Goal: Complete application form

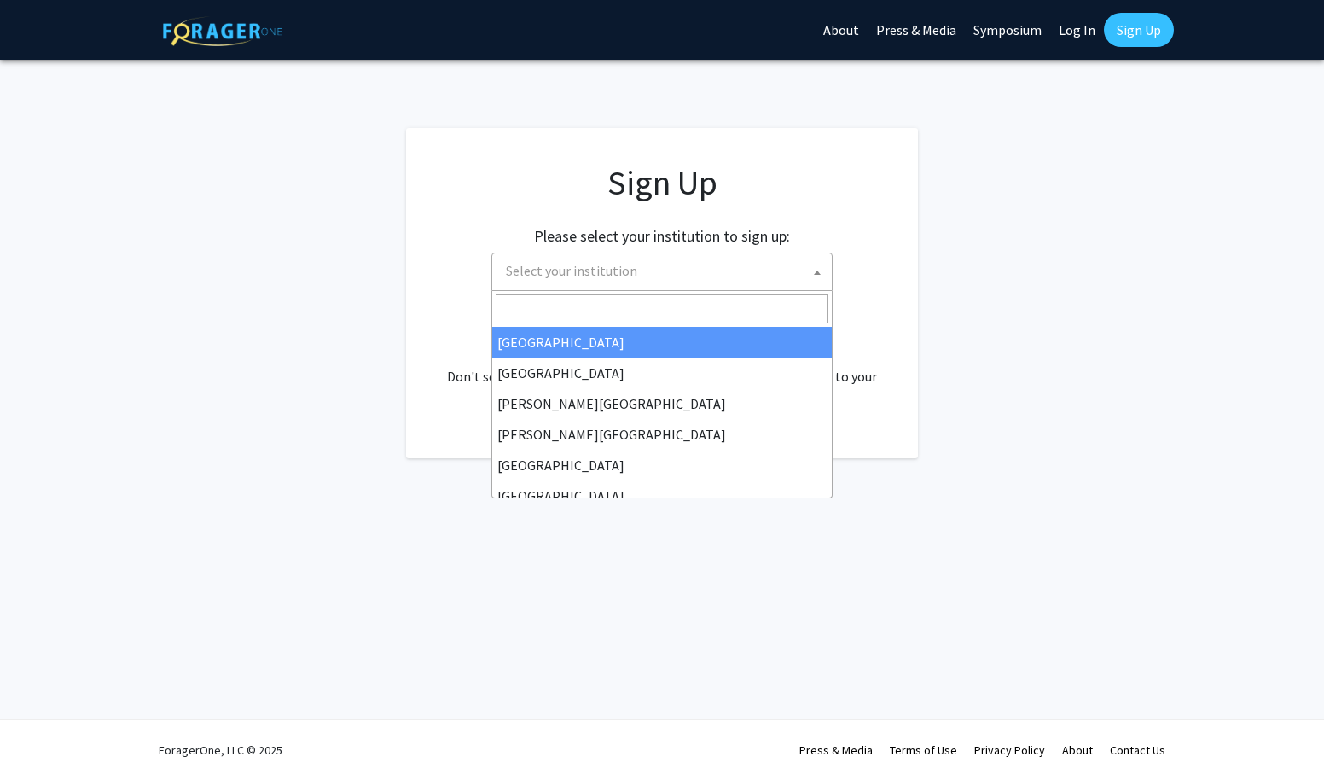
click at [799, 277] on span "Select your institution" at bounding box center [665, 270] width 333 height 35
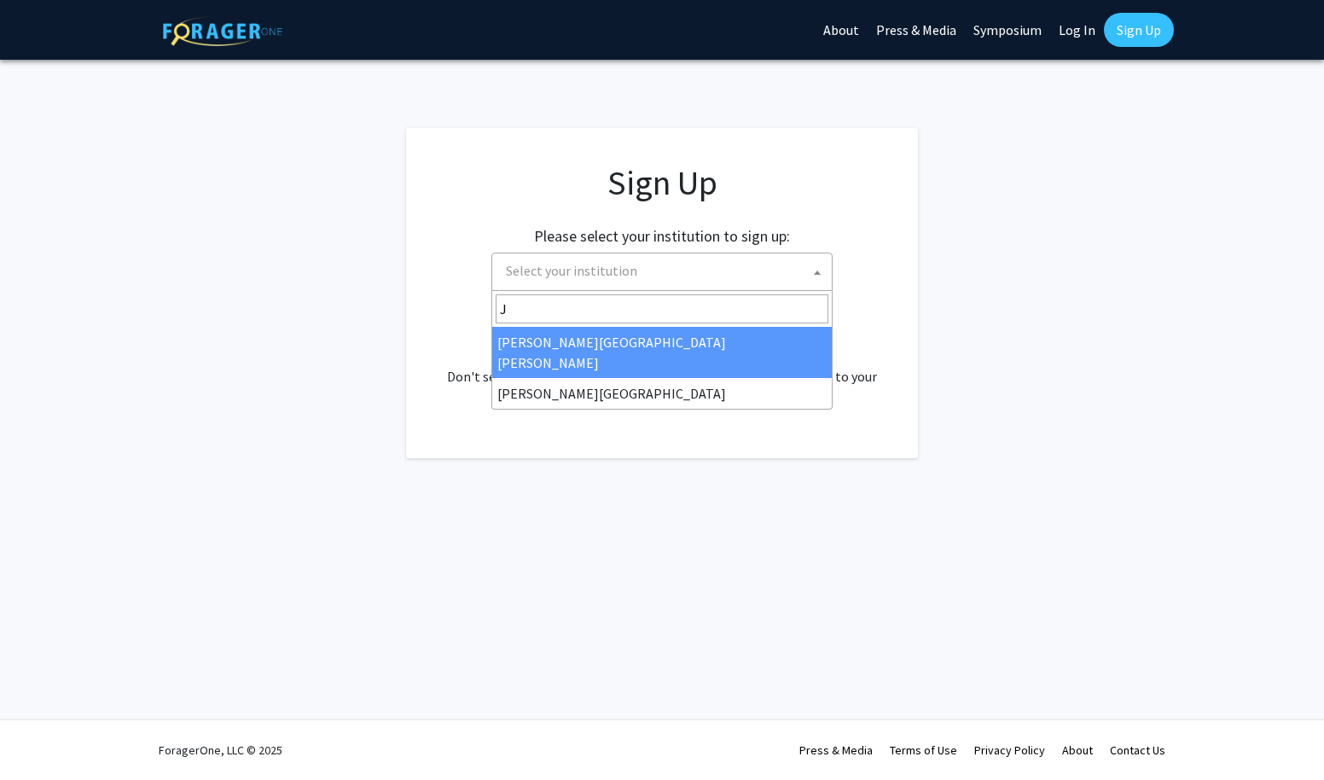
type input "J"
select select "1"
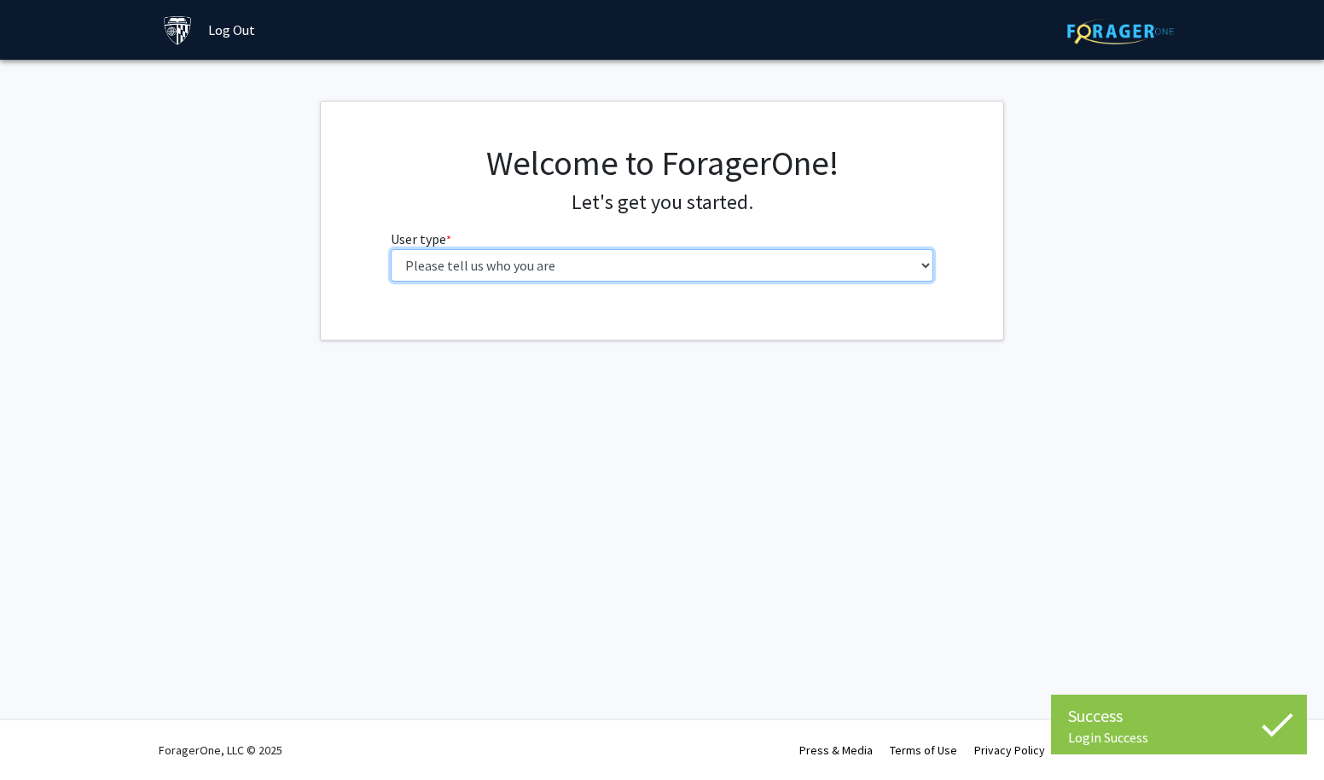
click at [558, 266] on select "Please tell us who you are Undergraduate Student Master's Student Doctoral Cand…" at bounding box center [663, 265] width 544 height 32
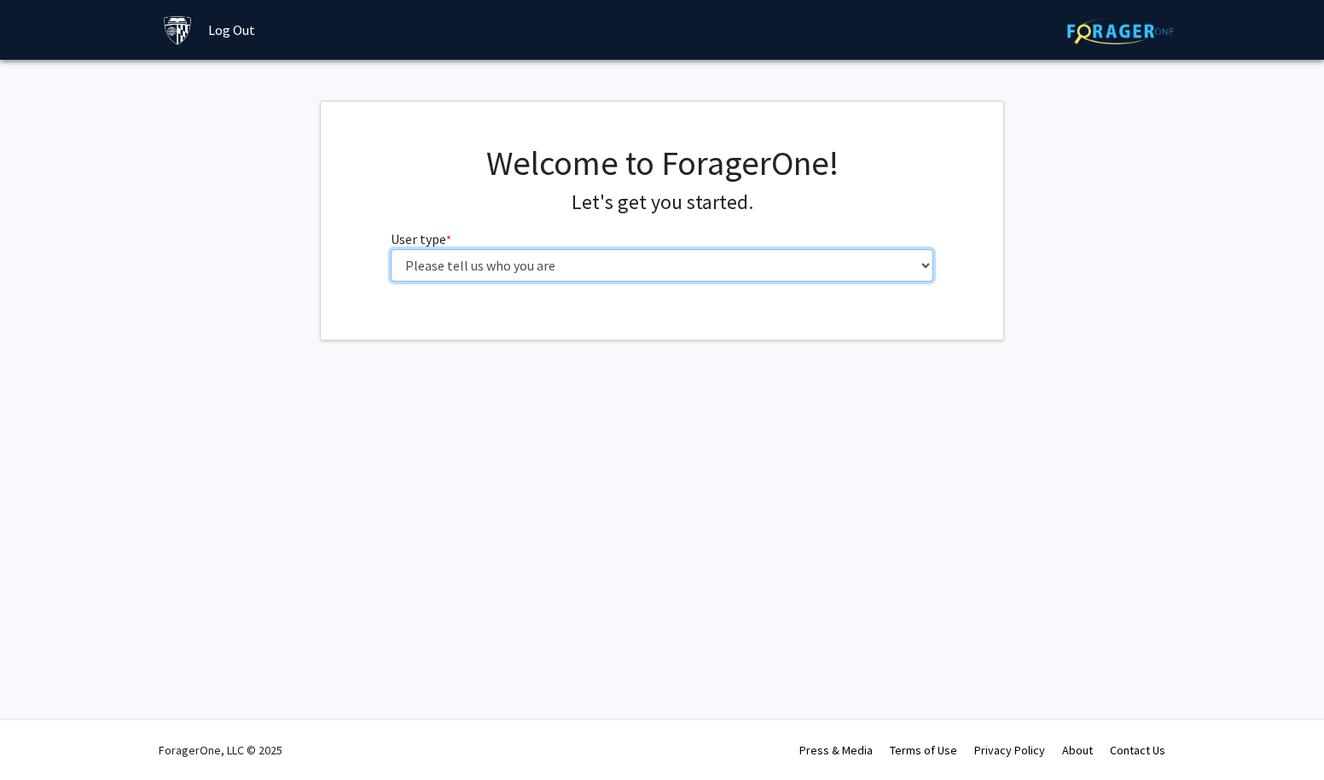
select select "2: masters"
click at [391, 249] on select "Please tell us who you are Undergraduate Student Master's Student Doctoral Cand…" at bounding box center [663, 265] width 544 height 32
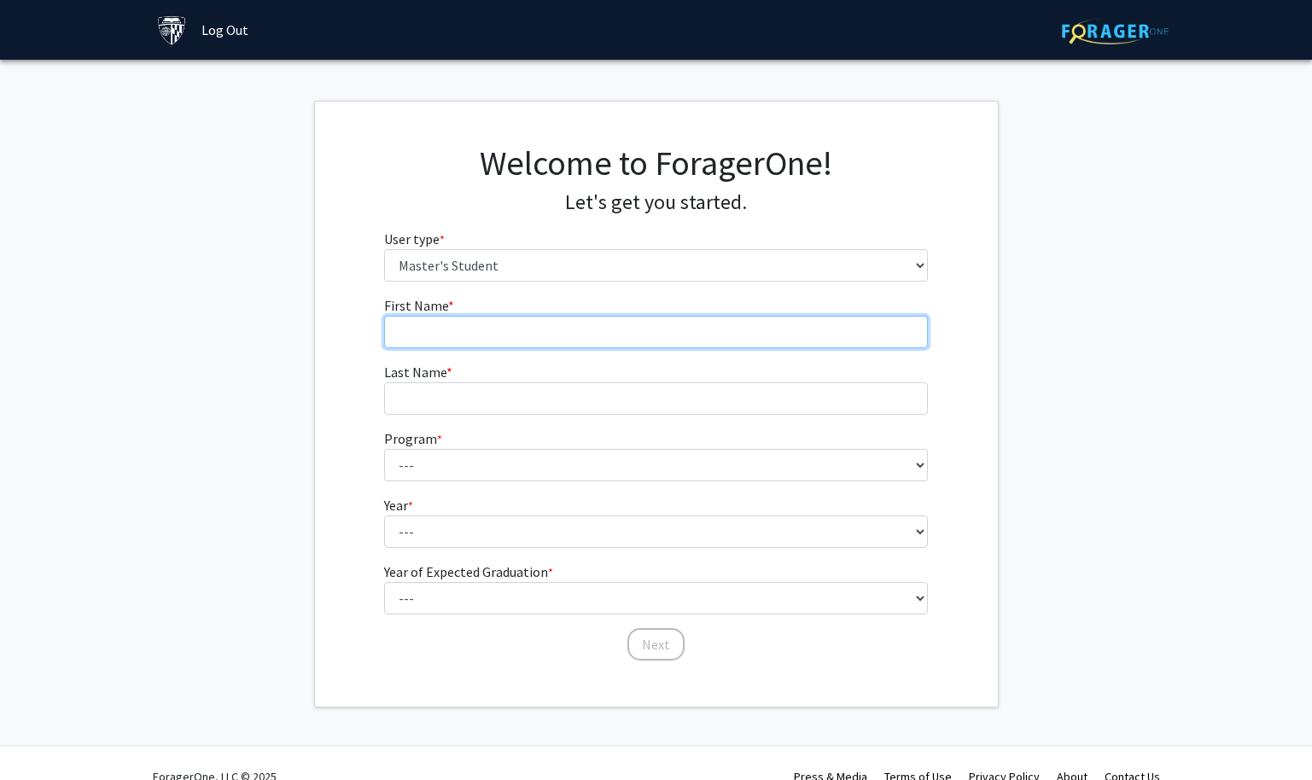
drag, startPoint x: 553, startPoint y: 283, endPoint x: 540, endPoint y: 322, distance: 40.5
click at [540, 322] on input "First Name * required" at bounding box center [656, 332] width 544 height 32
type input "Xiaobo"
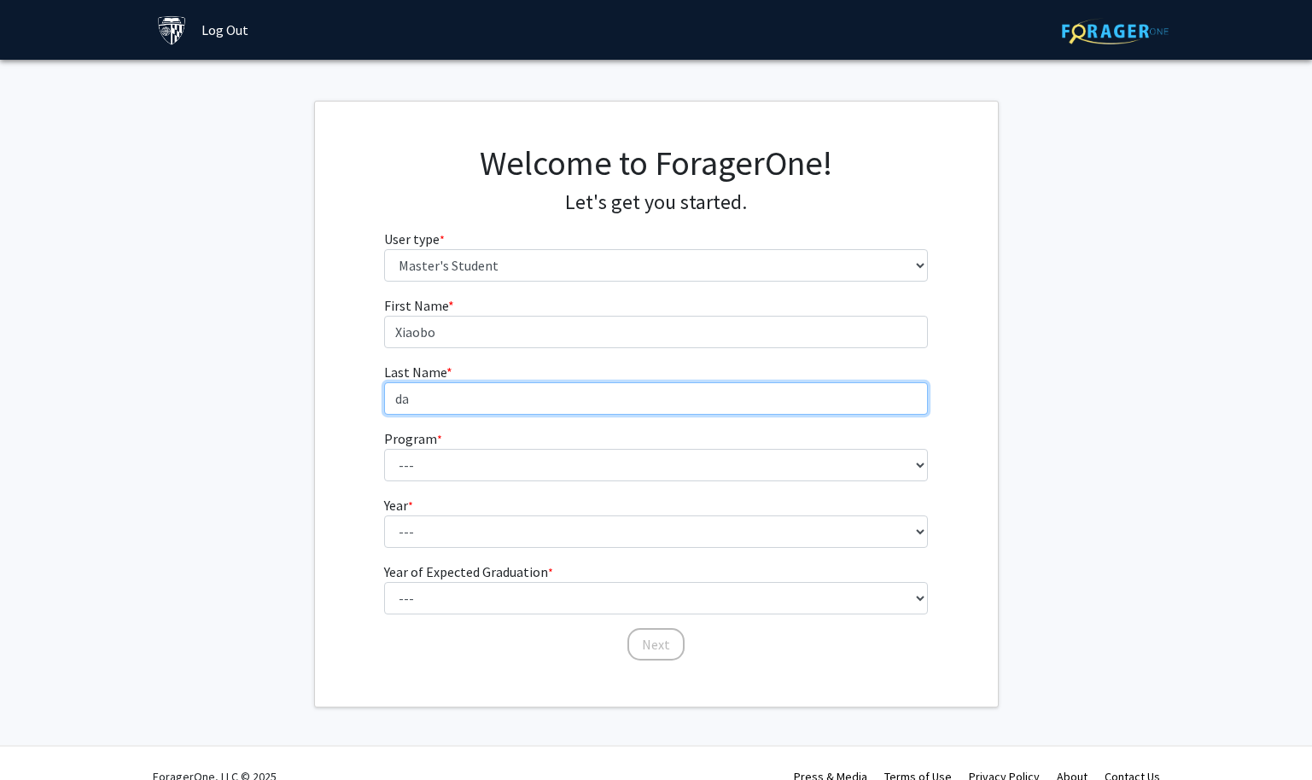
type input "d"
type input "Dai"
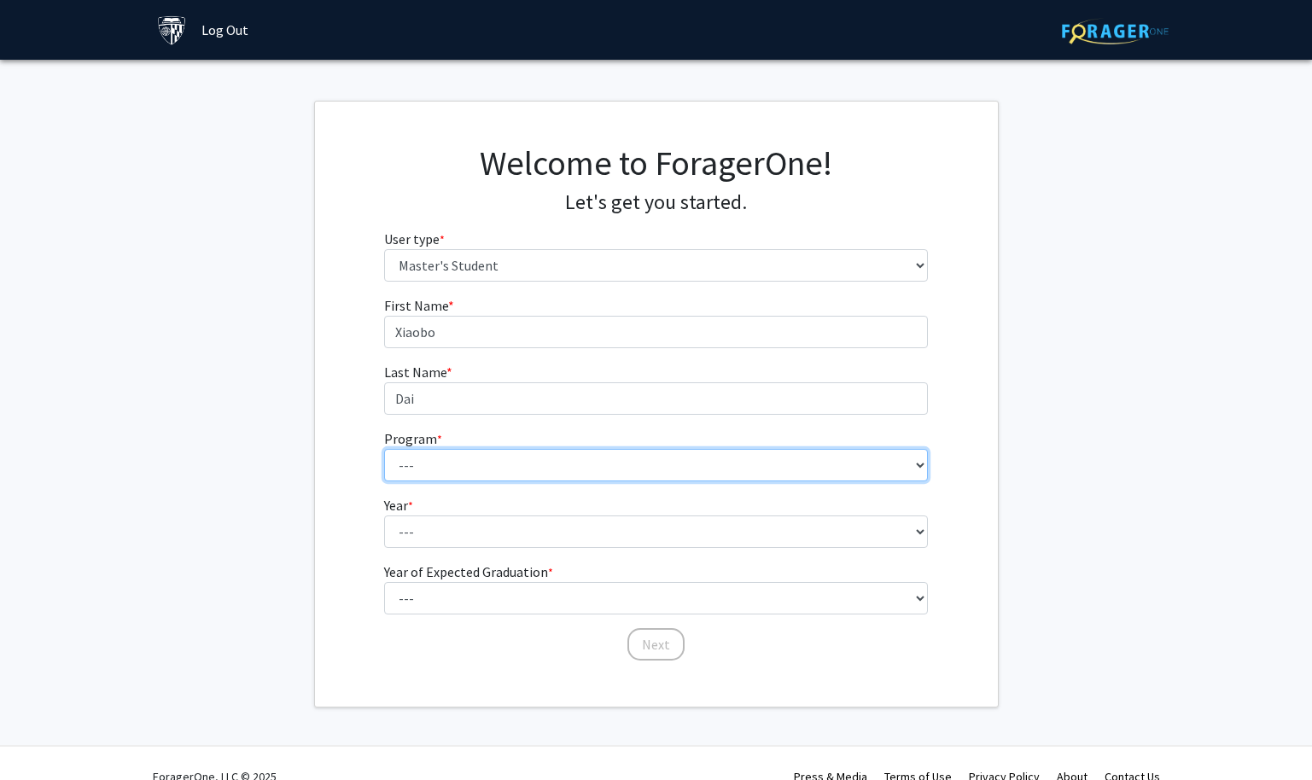
click at [398, 456] on select "--- Anatomy Education Applied and Computational Mathematics Applied Biomedical …" at bounding box center [656, 465] width 544 height 32
select select "30: 20"
click at [384, 449] on select "--- Anatomy Education Applied and Computational Mathematics Applied Biomedical …" at bounding box center [656, 465] width 544 height 32
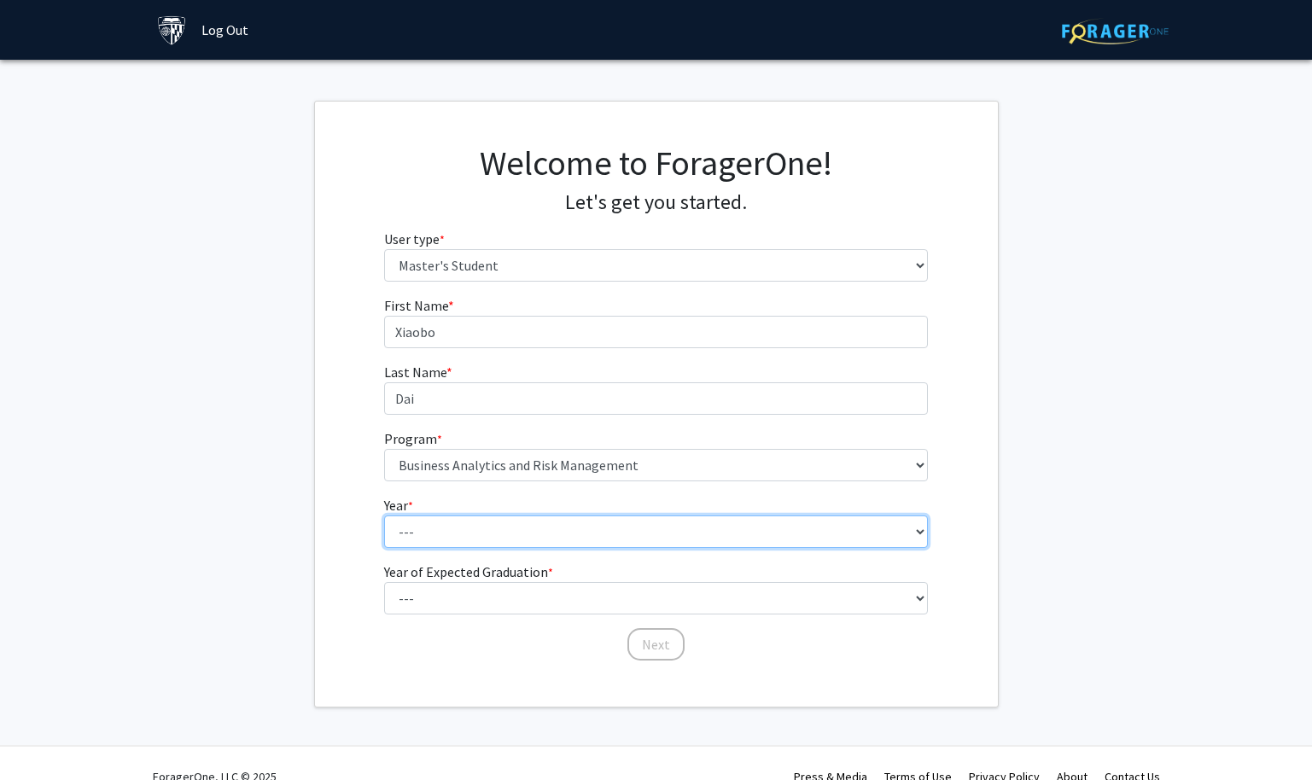
click at [532, 533] on select "--- First Year Second Year" at bounding box center [656, 531] width 544 height 32
select select "1: first_year"
click at [384, 515] on select "--- First Year Second Year" at bounding box center [656, 531] width 544 height 32
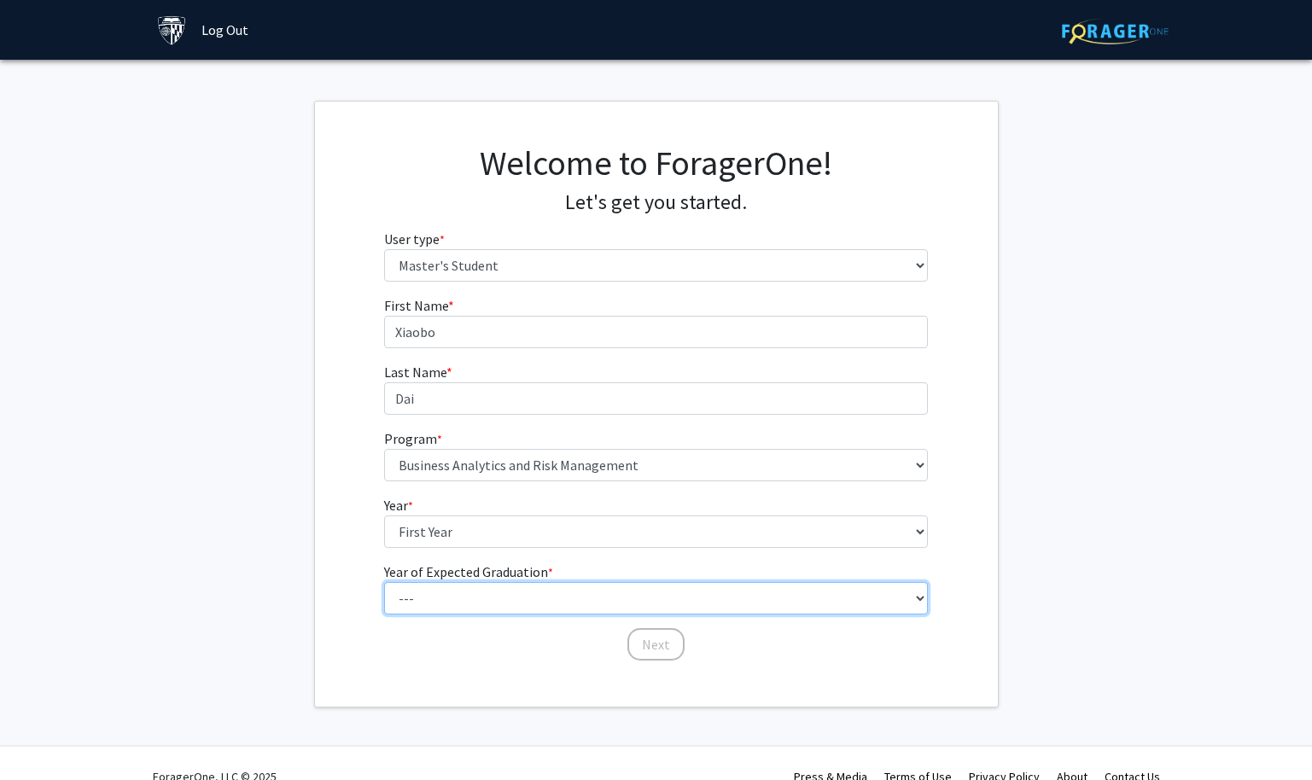
click at [495, 599] on select "--- 2025 2026 2027 2028 2029 2030 2031 2032 2033 2034" at bounding box center [656, 598] width 544 height 32
click at [384, 582] on select "--- 2025 2026 2027 2028 2029 2030 2031 2032 2033 2034" at bounding box center [656, 598] width 544 height 32
click at [439, 593] on select "--- 2025 2026 2027 2028 2029 2030 2031 2032 2033 2034" at bounding box center [656, 598] width 544 height 32
select select "2: 2026"
click at [384, 582] on select "--- 2025 2026 2027 2028 2029 2030 2031 2032 2033 2034" at bounding box center [656, 598] width 544 height 32
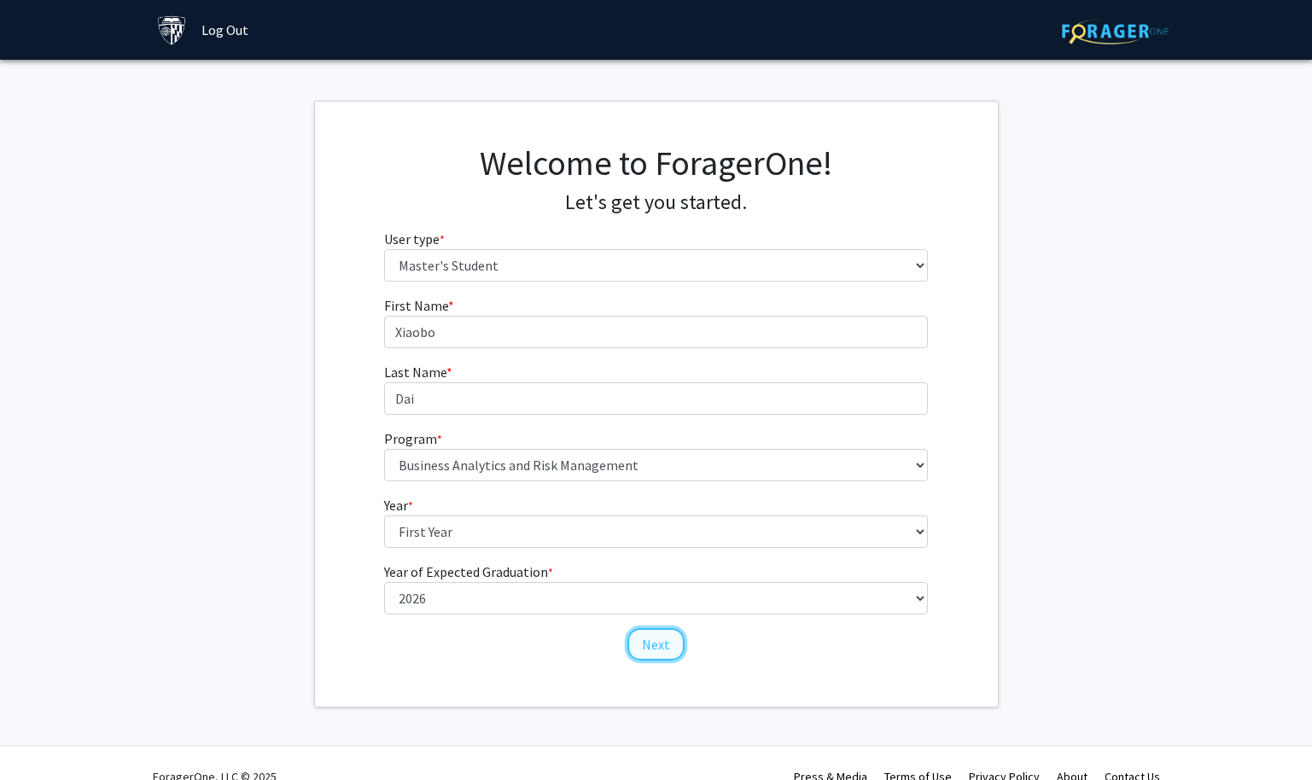
click at [662, 641] on button "Next" at bounding box center [655, 644] width 57 height 32
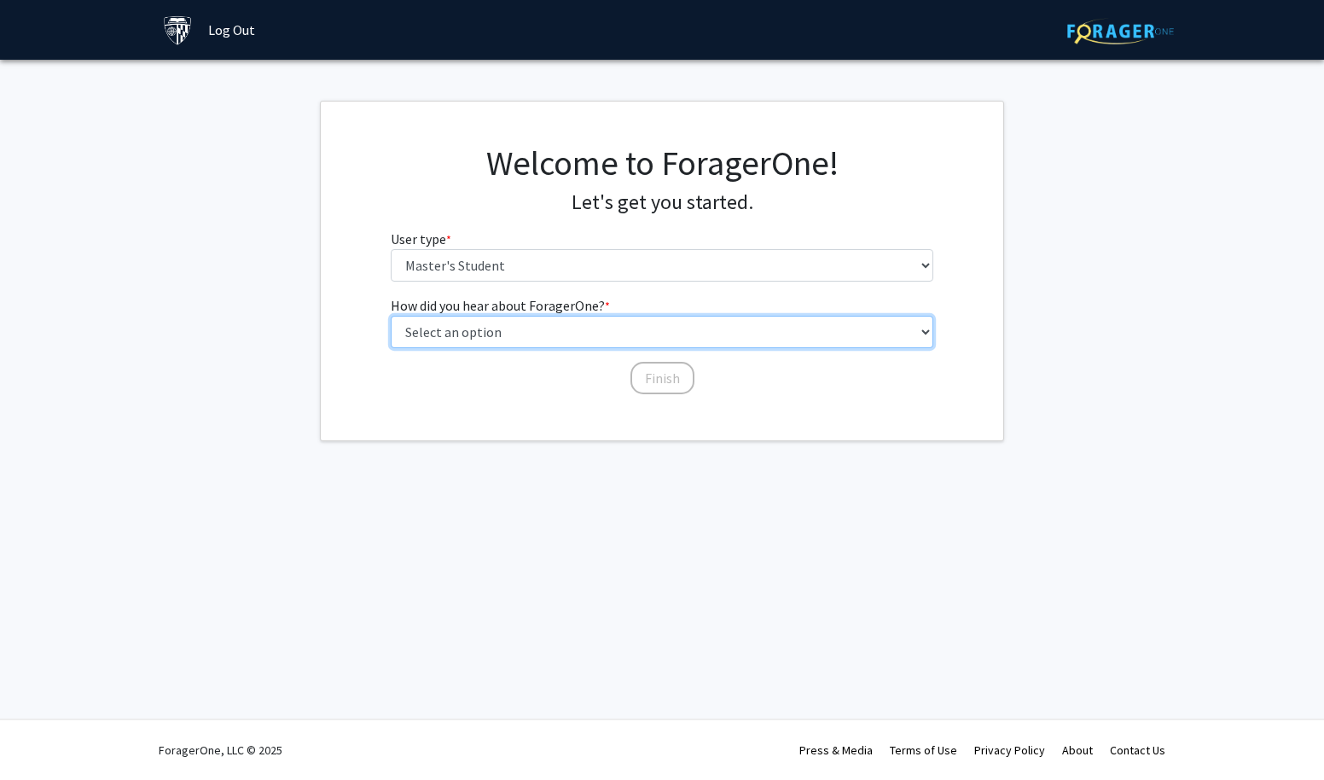
click at [515, 332] on select "Select an option Peer/student recommendation Faculty/staff recommendation Unive…" at bounding box center [663, 332] width 544 height 32
select select "3: university_website"
click at [391, 316] on select "Select an option Peer/student recommendation Faculty/staff recommendation Unive…" at bounding box center [663, 332] width 544 height 32
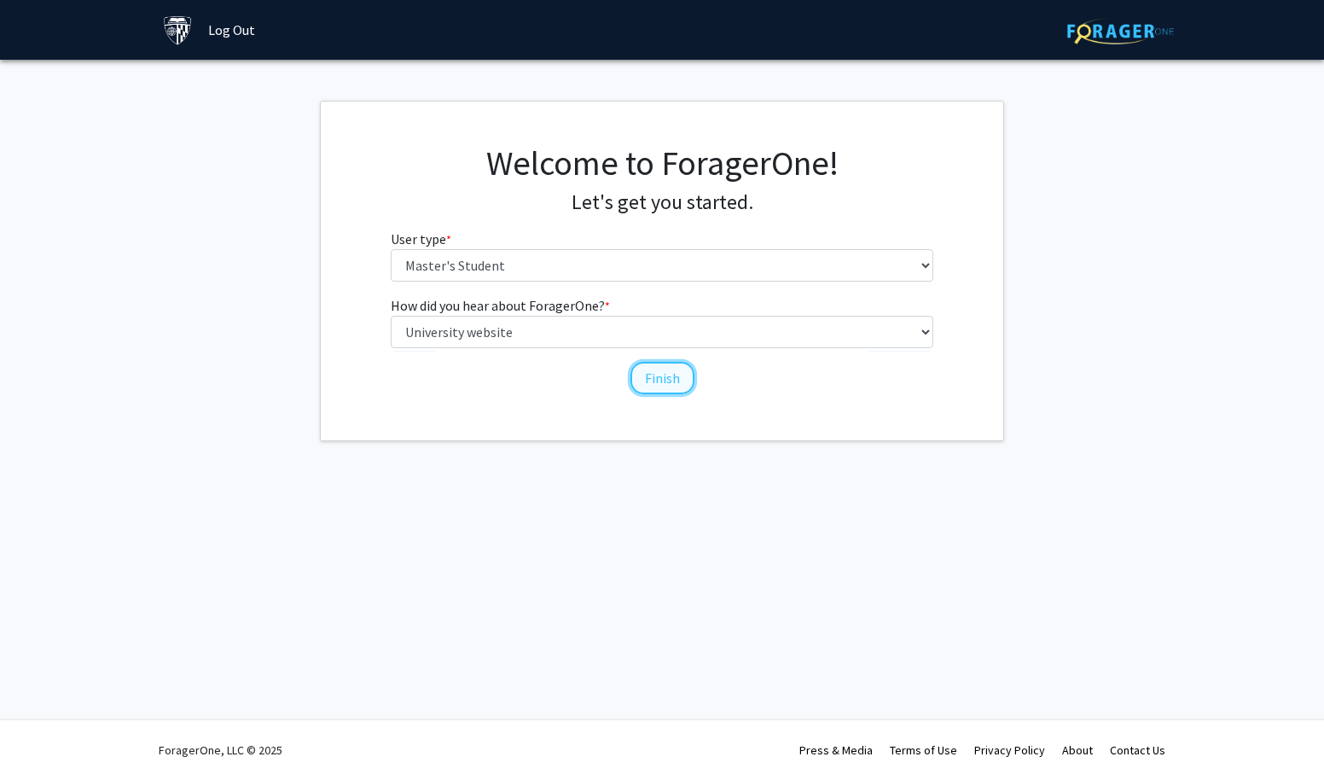
click at [653, 382] on button "Finish" at bounding box center [663, 378] width 64 height 32
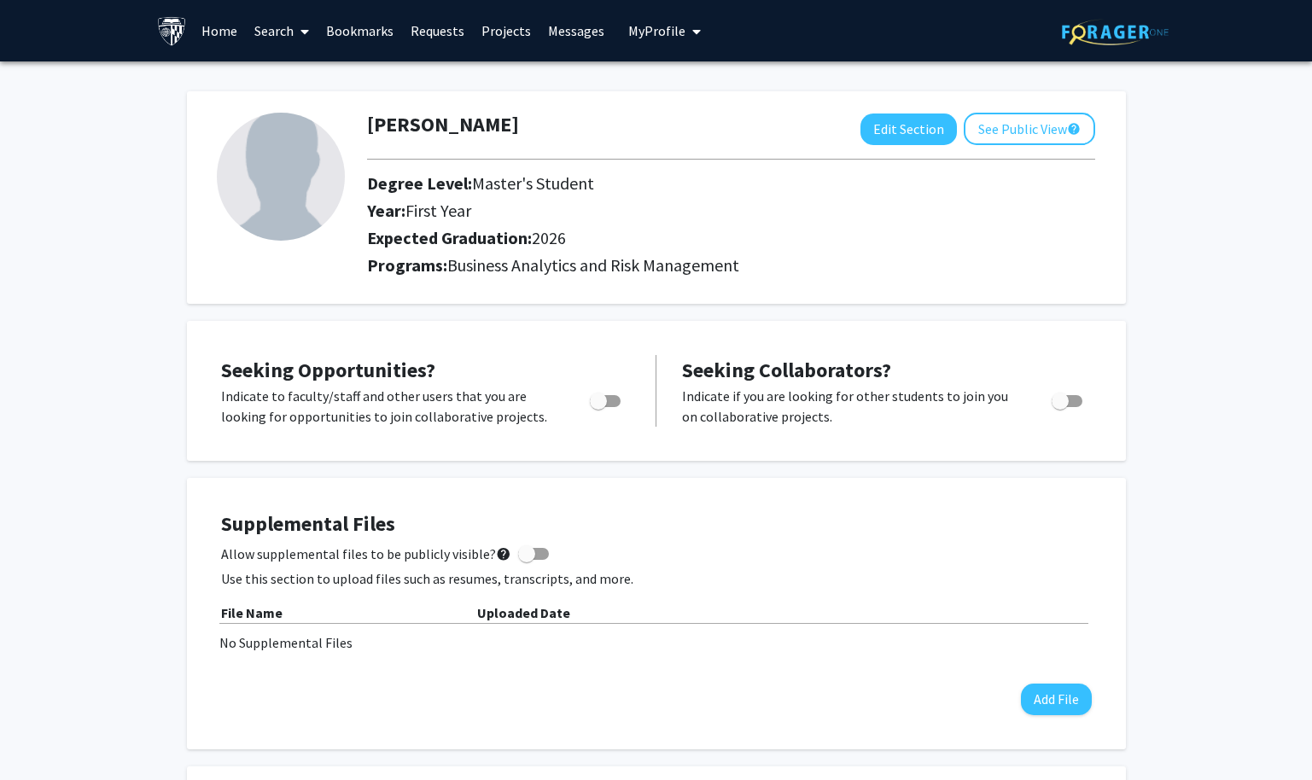
click at [610, 406] on label "Toggle" at bounding box center [602, 401] width 38 height 20
click at [598, 407] on input "Are you actively seeking opportunities?" at bounding box center [597, 407] width 1 height 1
checkbox input "true"
click at [215, 31] on link "Home" at bounding box center [219, 31] width 53 height 60
